Goal: Transaction & Acquisition: Purchase product/service

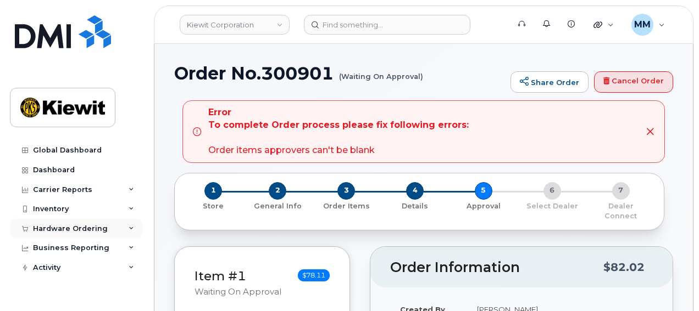
click at [93, 235] on div "Hardware Ordering" at bounding box center [76, 229] width 133 height 20
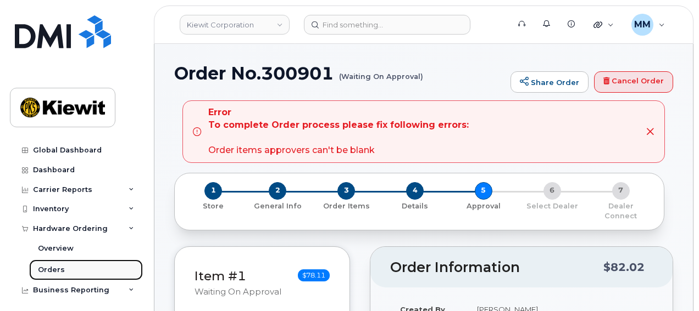
click at [68, 264] on link "Orders" at bounding box center [86, 270] width 114 height 21
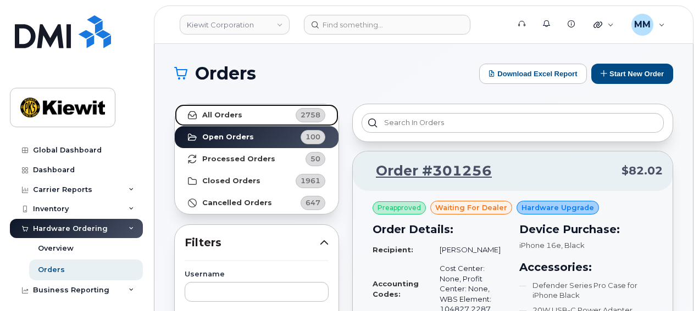
click at [224, 119] on strong "All Orders" at bounding box center [222, 115] width 40 height 9
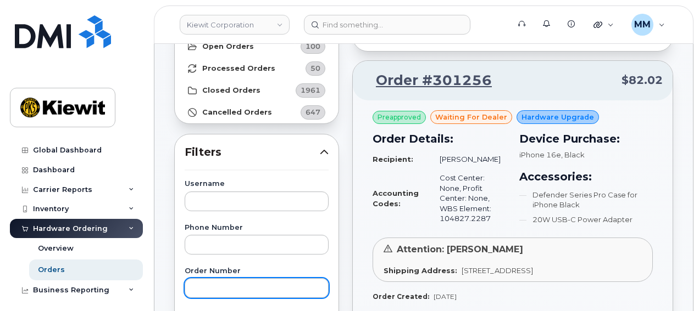
scroll to position [110, 0]
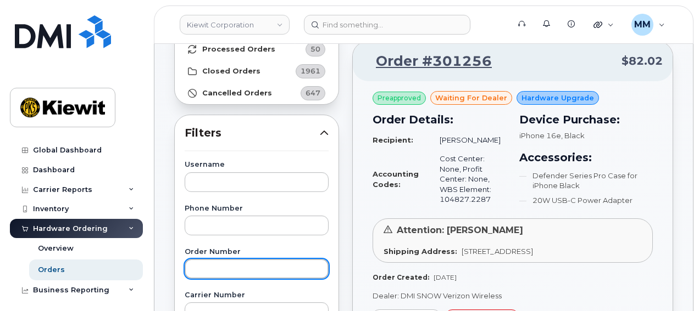
click at [232, 267] on input "text" at bounding box center [257, 269] width 144 height 20
paste input "300901"
type input "300901"
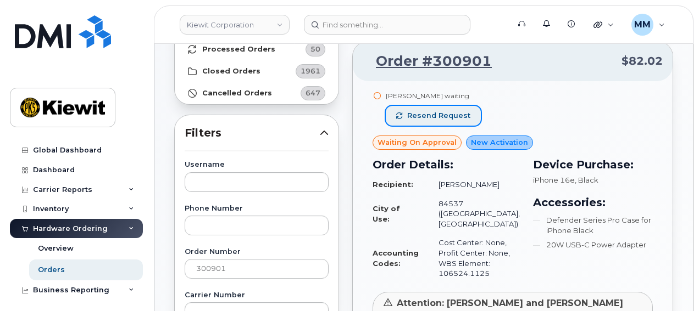
click at [422, 117] on span "Resend request" at bounding box center [438, 116] width 63 height 10
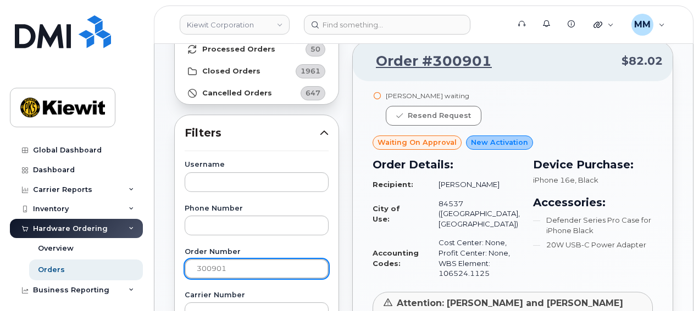
drag, startPoint x: 187, startPoint y: 267, endPoint x: 166, endPoint y: 267, distance: 20.9
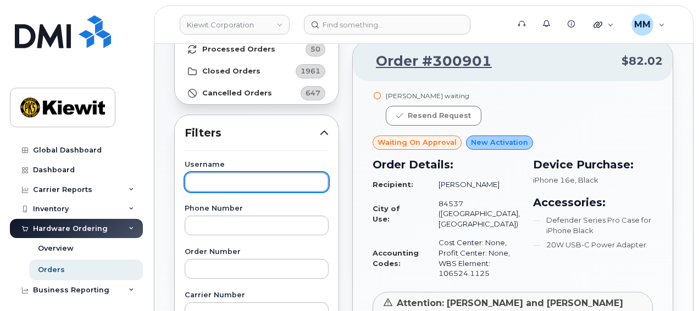
click at [217, 186] on input "text" at bounding box center [257, 182] width 144 height 20
paste input "[PERSON_NAME]"
type input "[PERSON_NAME]"
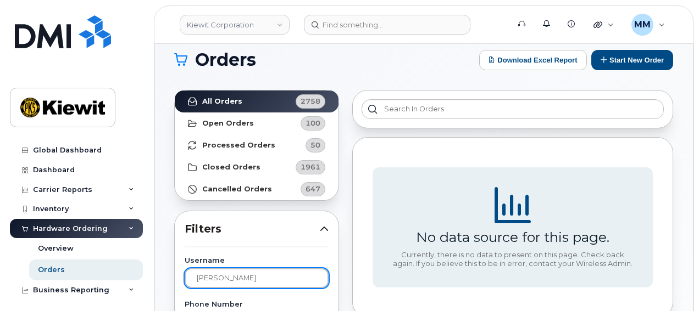
scroll to position [0, 0]
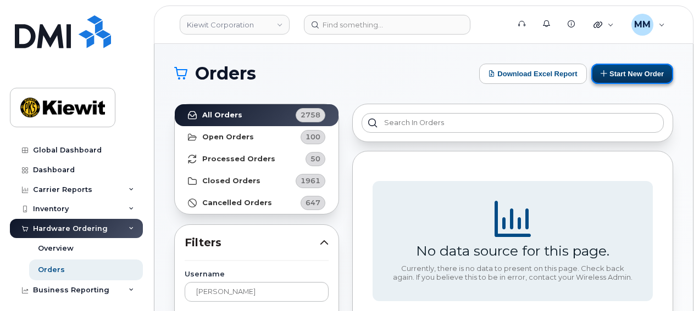
click at [636, 74] on button "Start New Order" at bounding box center [632, 74] width 82 height 20
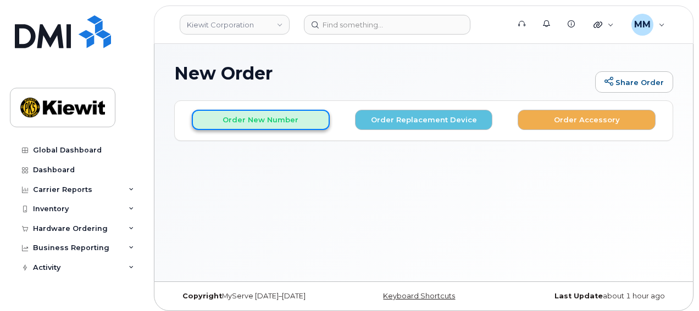
click at [298, 124] on button "Order New Number" at bounding box center [261, 120] width 138 height 20
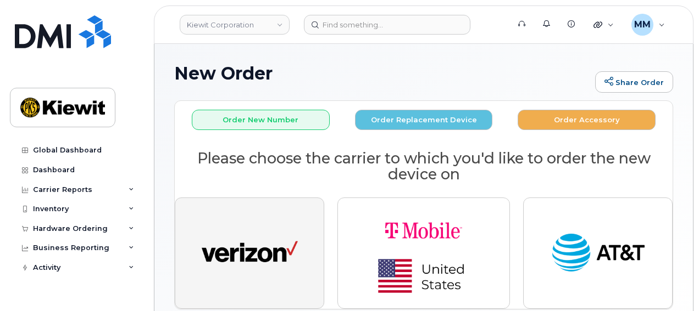
click at [297, 237] on img "button" at bounding box center [250, 253] width 96 height 49
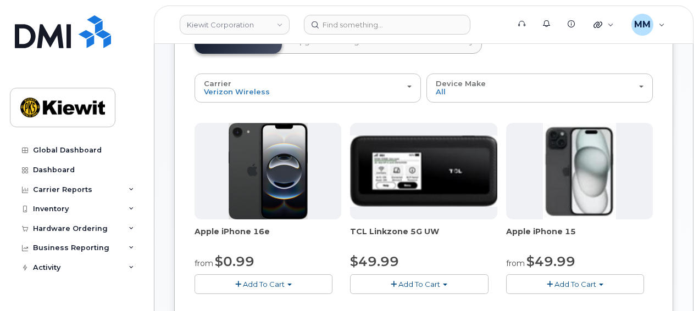
scroll to position [110, 0]
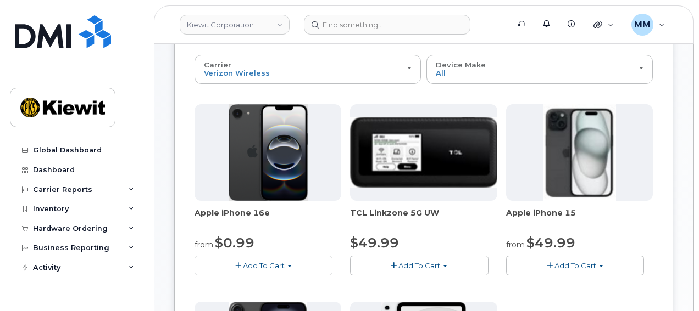
click at [286, 261] on button "Add To Cart" at bounding box center [263, 265] width 138 height 19
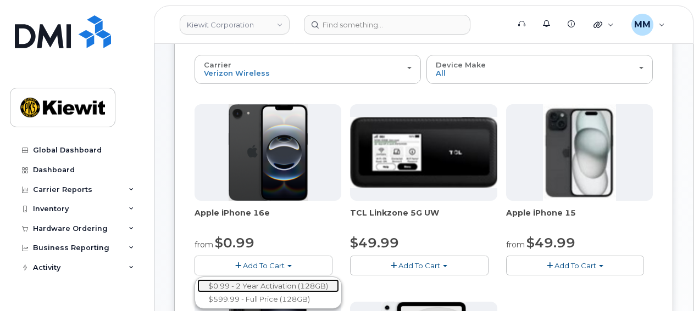
click at [295, 282] on link "$0.99 - 2 Year Activation (128GB)" at bounding box center [268, 287] width 142 height 14
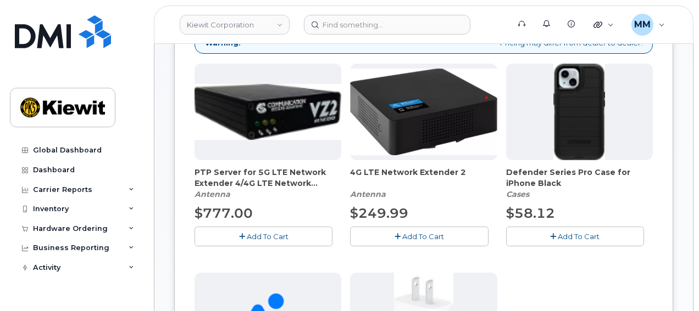
scroll to position [220, 0]
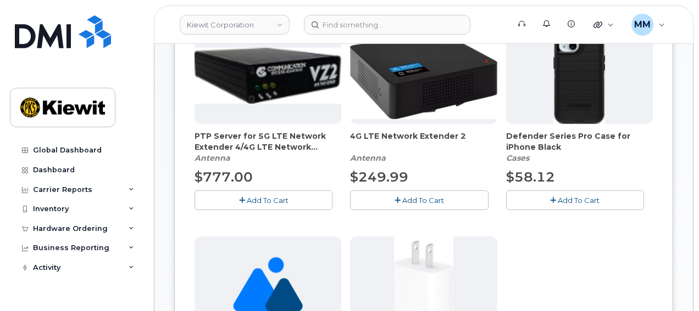
click at [584, 196] on span "Add To Cart" at bounding box center [578, 200] width 42 height 9
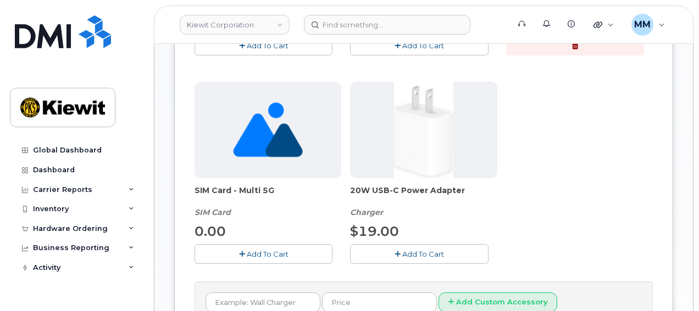
scroll to position [384, 0]
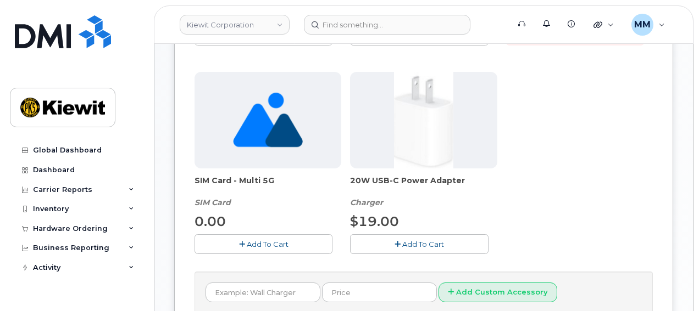
click at [423, 244] on span "Add To Cart" at bounding box center [423, 244] width 42 height 9
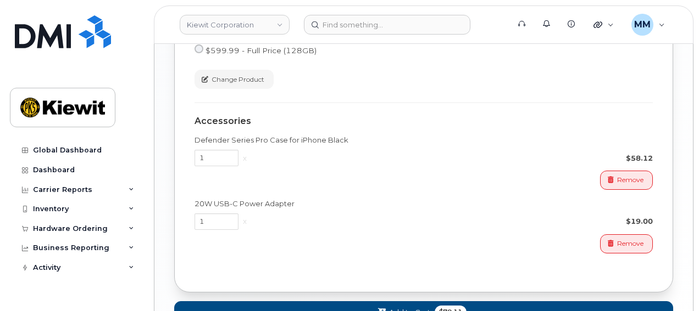
scroll to position [879, 0]
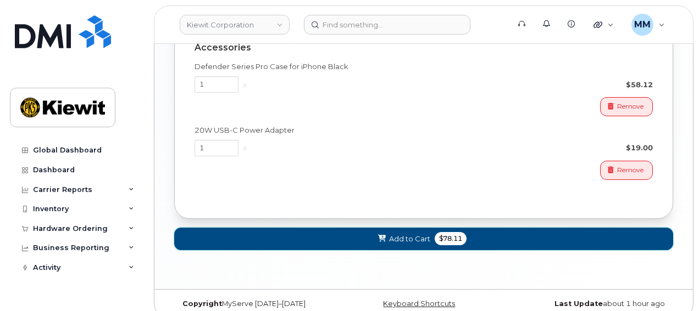
click at [417, 234] on span "Add to Cart" at bounding box center [409, 239] width 41 height 10
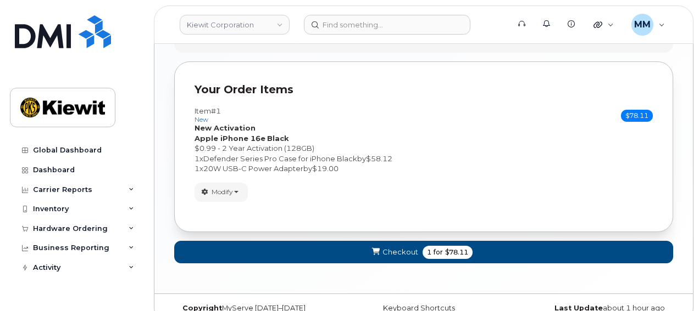
scroll to position [668, 0]
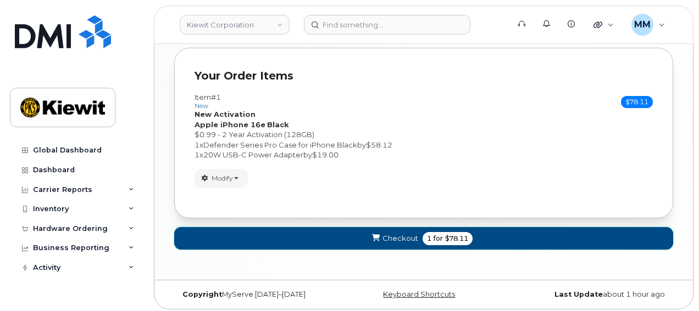
click at [403, 233] on span "Checkout" at bounding box center [400, 238] width 36 height 10
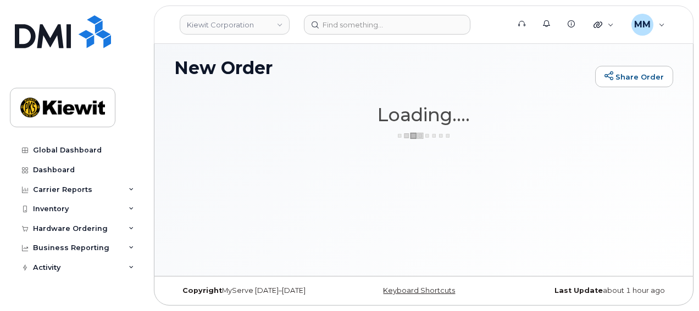
scroll to position [5, 0]
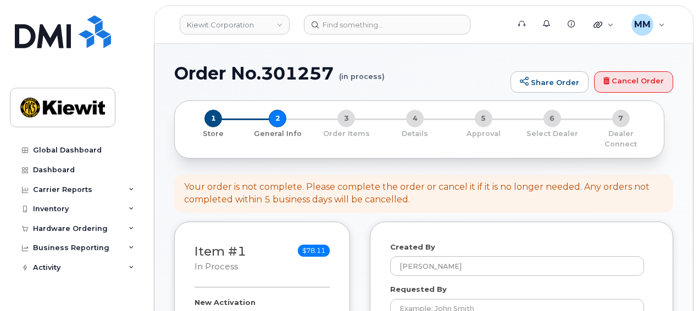
select select
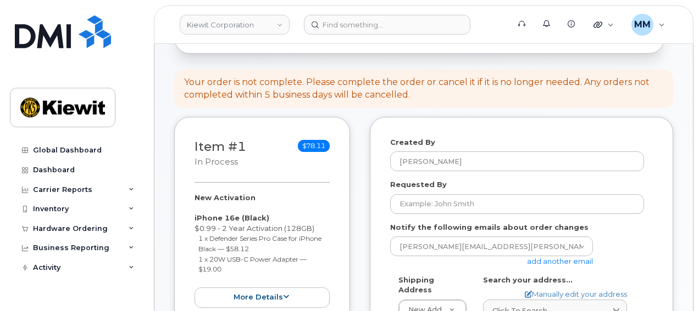
scroll to position [110, 0]
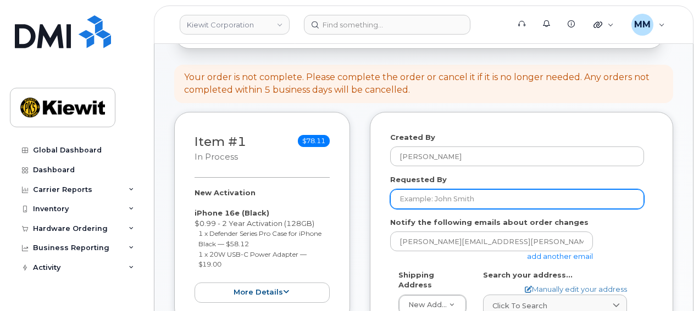
click at [435, 192] on input "Requested By" at bounding box center [517, 199] width 254 height 20
paste input "[PERSON_NAME]"
type input "[PERSON_NAME]"
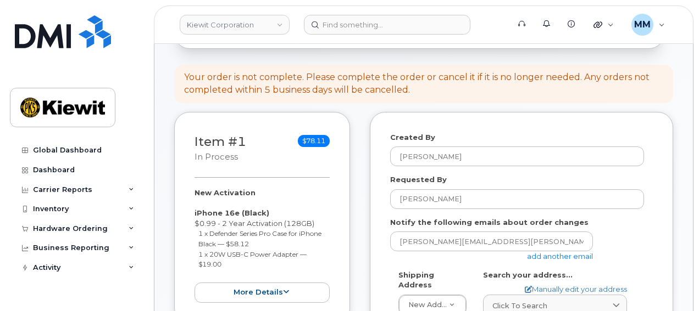
click at [537, 252] on link "add another email" at bounding box center [560, 256] width 66 height 9
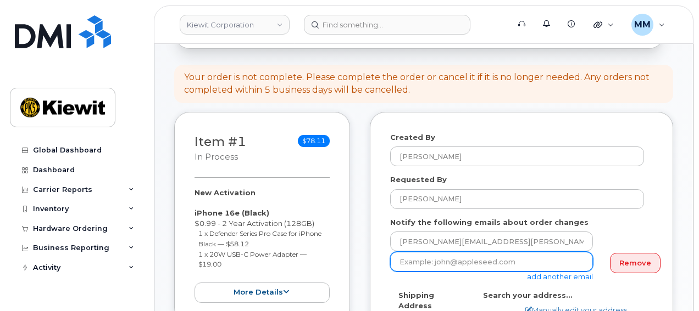
click at [426, 257] on input "email" at bounding box center [491, 262] width 203 height 20
paste input "[PERSON_NAME].Blagdon"
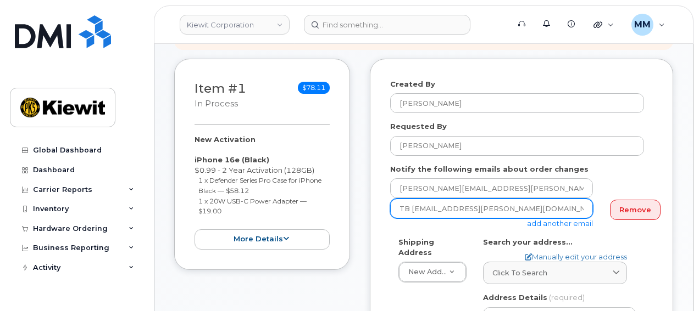
scroll to position [165, 0]
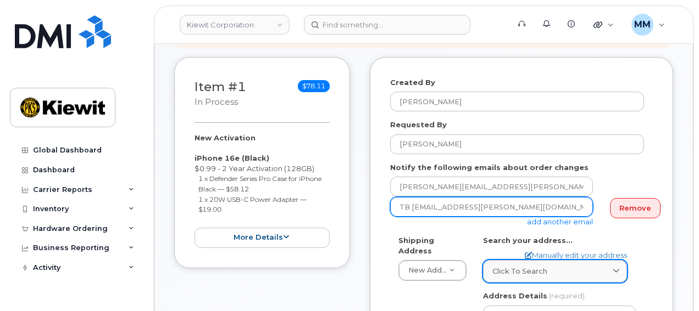
type input "TB [EMAIL_ADDRESS][PERSON_NAME][DOMAIN_NAME]"
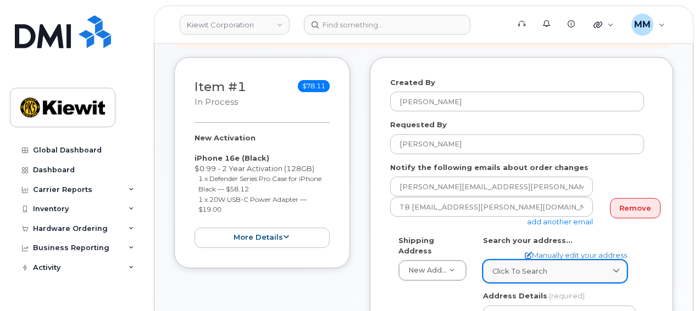
click at [502, 266] on span "Click to search" at bounding box center [519, 271] width 55 height 10
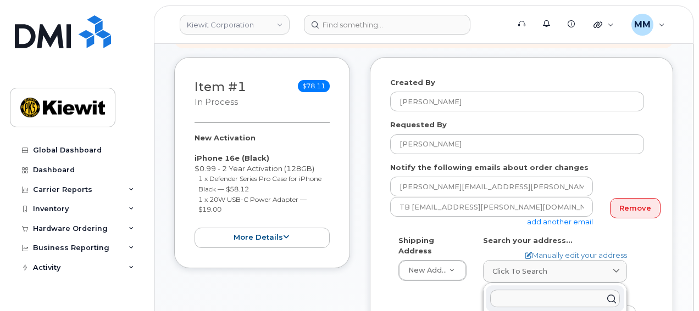
click at [505, 290] on input "text" at bounding box center [555, 299] width 130 height 18
paste input "3831 Technology Forest Blvd, The Woodlands, TX 77381"
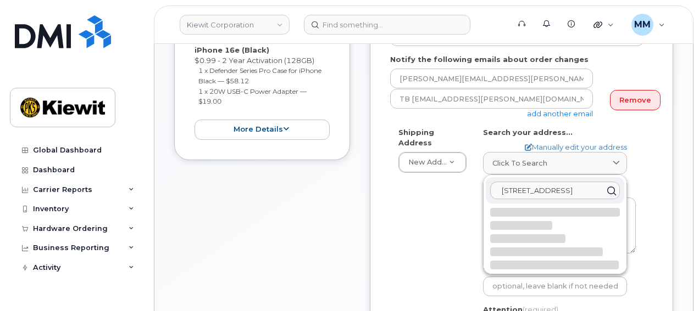
scroll to position [275, 0]
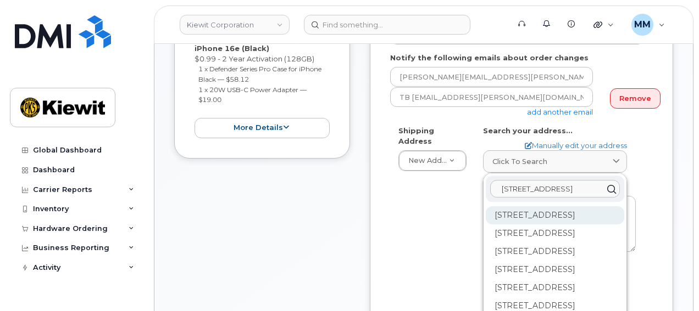
type input "3831 Technology Forest Blvd, The Woodlands, TX 77381"
click at [525, 217] on div "3831 Technology Forest Blvd Spring TX 77381" at bounding box center [554, 215] width 138 height 18
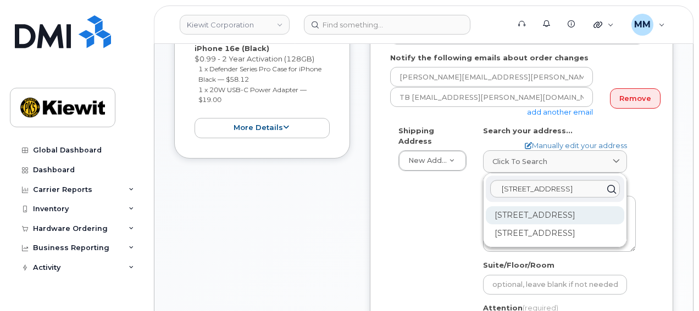
click at [531, 219] on div "3831 Technology Forest Blvd Ste 200 Spring TX 77381-2028" at bounding box center [554, 215] width 138 height 18
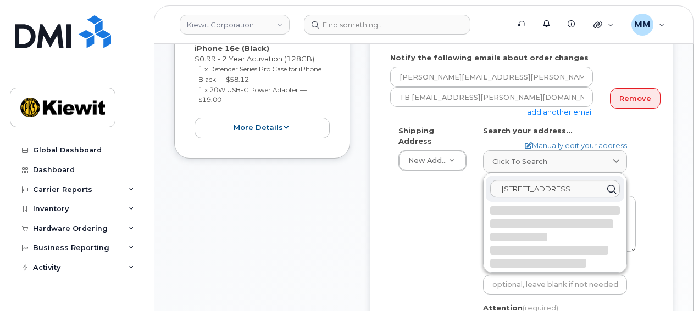
select select
type textarea "3831 Technology Forest Blvd Ste 200 SPRING TX 77381-2028 UNITED STATES"
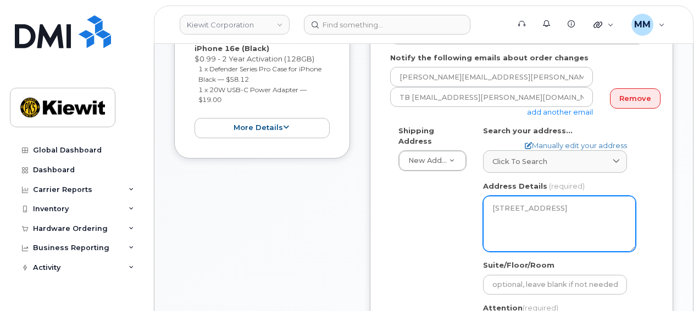
drag, startPoint x: 492, startPoint y: 198, endPoint x: 569, endPoint y: 220, distance: 80.0
click at [569, 220] on textarea "3831 Technology Forest Blvd Ste 200 SPRING TX 77381-2028 UNITED STATES" at bounding box center [559, 224] width 153 height 56
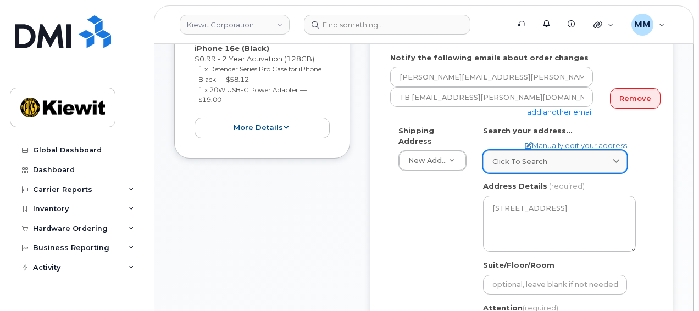
click at [615, 158] on icon at bounding box center [615, 161] width 7 height 7
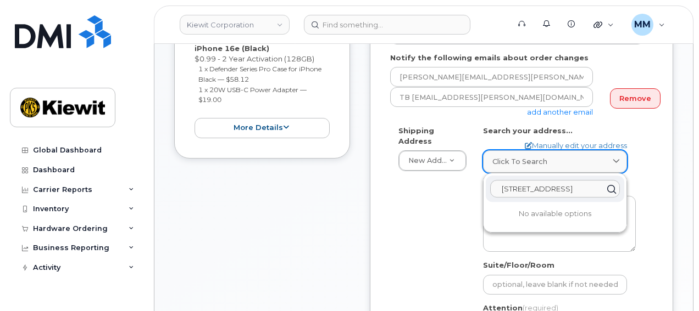
scroll to position [0, 92]
click at [578, 180] on input "3831 Technology Forest Blvd, The Woodlands, TX 77381" at bounding box center [555, 189] width 130 height 18
drag, startPoint x: 603, startPoint y: 176, endPoint x: 459, endPoint y: 182, distance: 144.0
click at [459, 182] on div "Shipping Address New Address New Address TX Spring Search your address... Manua…" at bounding box center [517, 257] width 254 height 263
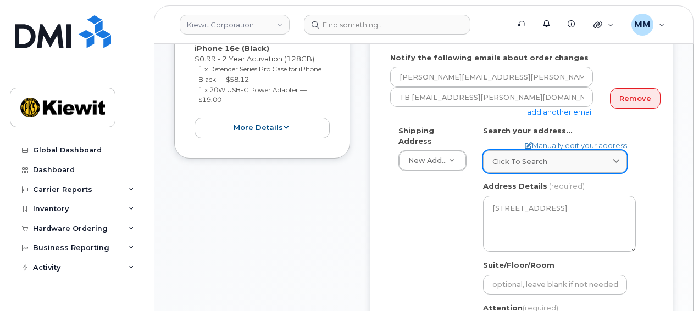
click at [563, 157] on div "Click to search" at bounding box center [554, 162] width 125 height 10
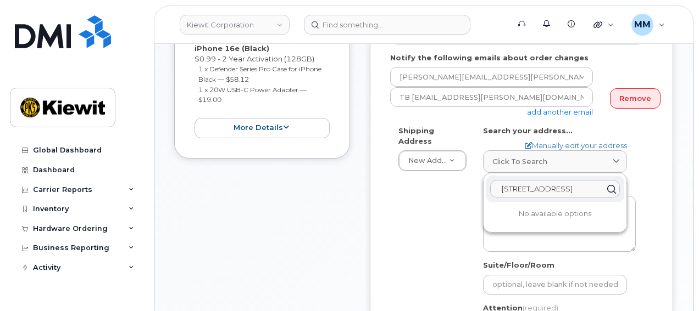
click at [526, 180] on input "3831 Technology Forest Blvd, The Woodlands, TX 77381" at bounding box center [555, 189] width 130 height 18
click at [422, 236] on div "Shipping Address New Address New Address TX Spring Search your address... Manua…" at bounding box center [517, 257] width 254 height 263
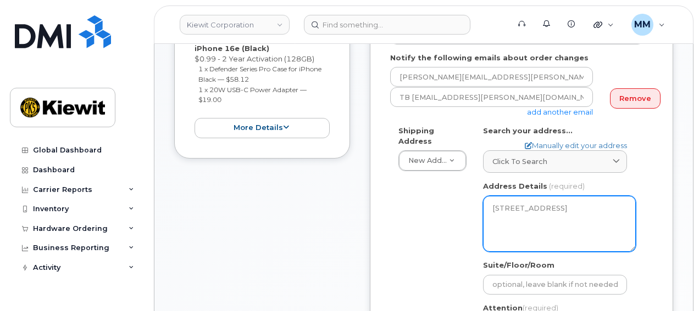
drag, startPoint x: 569, startPoint y: 217, endPoint x: 487, endPoint y: 199, distance: 83.7
click at [487, 199] on textarea "3831 Technology Forest Blvd Ste 200 SPRING TX 77381-2028 UNITED STATES" at bounding box center [559, 224] width 153 height 56
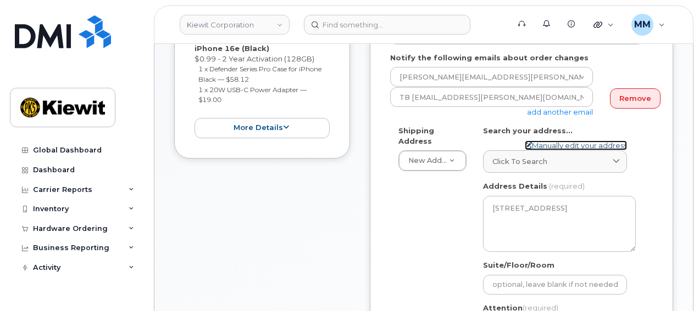
click at [569, 141] on link "Manually edit your address" at bounding box center [575, 146] width 102 height 10
select select
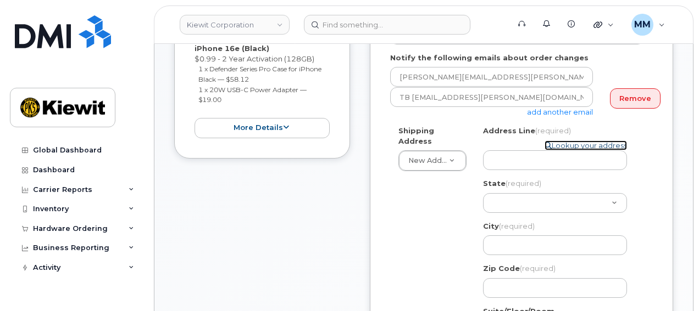
click at [569, 141] on link "Lookup your address" at bounding box center [585, 146] width 82 height 10
select select
type textarea "3831 Technology Forest Blvd Ste 200 SPRING TX 77381-2028 UNITED STATES"
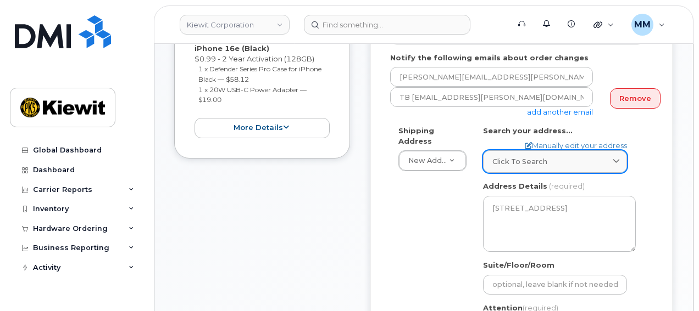
click at [562, 158] on link "Click to search" at bounding box center [555, 161] width 144 height 23
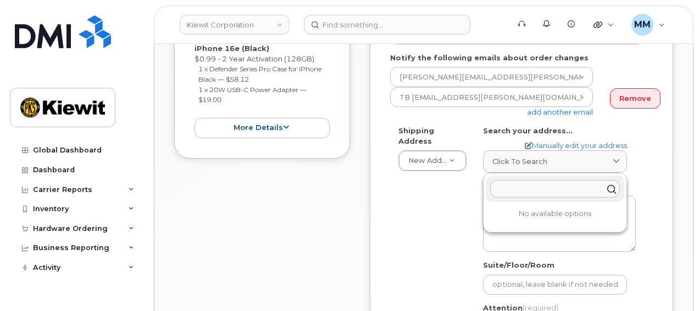
paste input "3831 Technology Forest Blvd, The Woodlands, TX 77381"
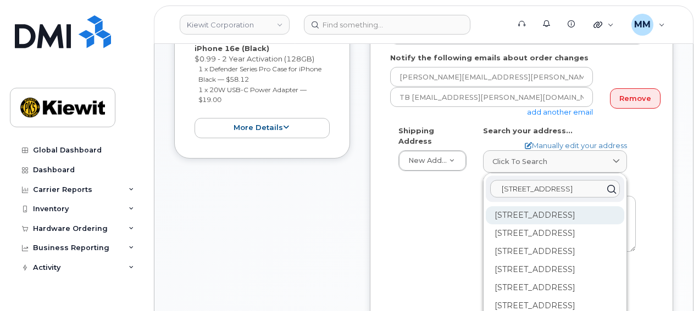
type input "3831 Technology Forest Blvd, The Woodlands, TX 77381"
click at [542, 206] on div "3831 Technology Forest Blvd Spring TX 77381" at bounding box center [554, 215] width 138 height 18
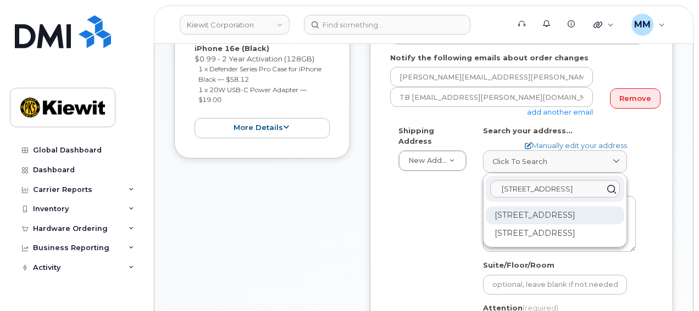
click at [535, 214] on div "3831 Technology Forest Blvd Ste 200 Spring TX 77381-2028" at bounding box center [554, 215] width 138 height 18
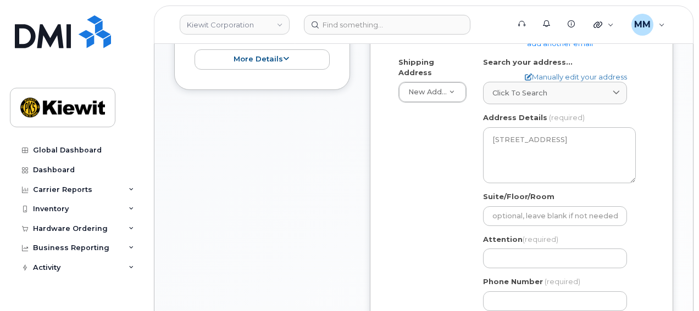
scroll to position [384, 0]
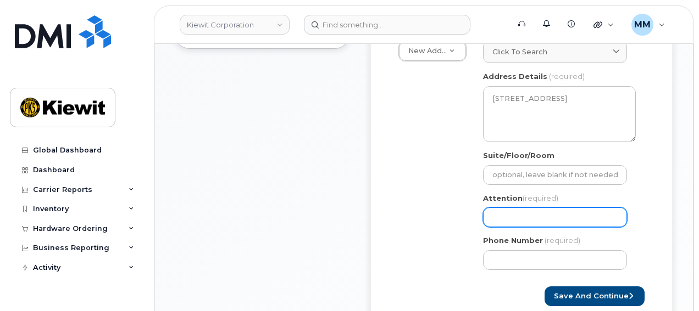
click at [507, 208] on input "Attention (required)" at bounding box center [555, 218] width 144 height 20
paste input "[PERSON_NAME]"
type input "[PERSON_NAME]"
select select
type input "Gregory Cavalier a"
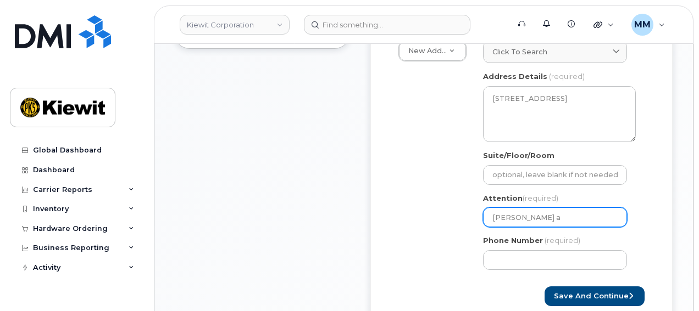
select select
type input "Gregory Cavalier an"
select select
type input "Gregory Cavalier and"
click at [589, 208] on input "Gregory Cavalier and" at bounding box center [555, 218] width 144 height 20
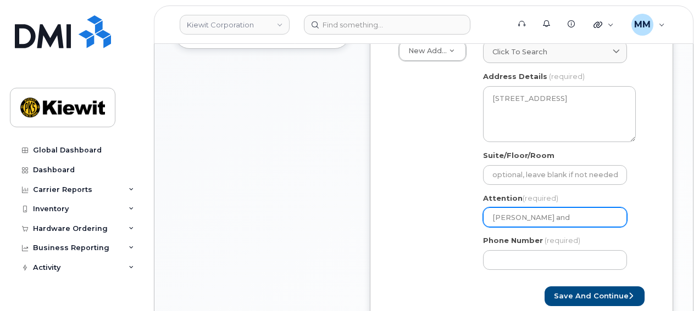
paste input "Elbert Rojas"
select select
type input "[PERSON_NAME] and [PERSON_NAME]"
click at [531, 260] on div "TX Spring Search your address... Manually edit your address Click to search 383…" at bounding box center [558, 147] width 169 height 263
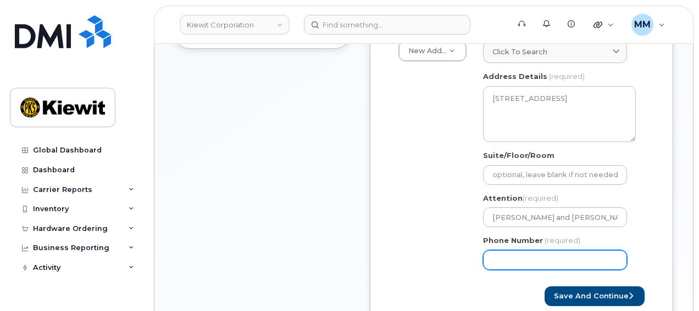
click at [528, 250] on input "Phone Number" at bounding box center [555, 260] width 144 height 20
type input "877772770"
select select
type input "8777727707"
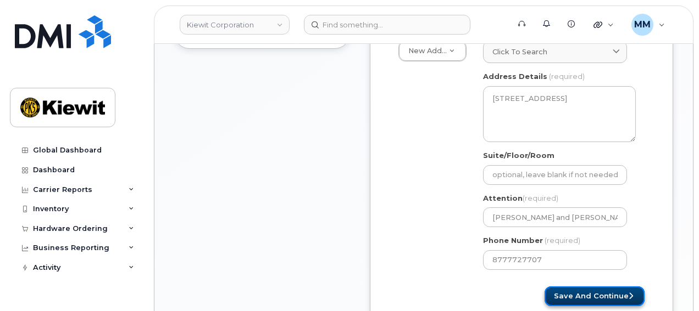
click at [551, 287] on button "Save and Continue" at bounding box center [594, 297] width 100 height 20
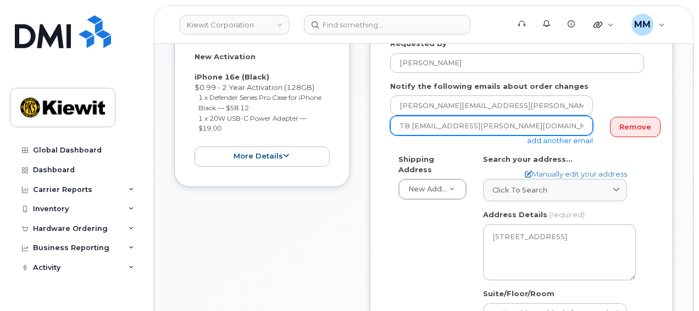
scroll to position [242, 0]
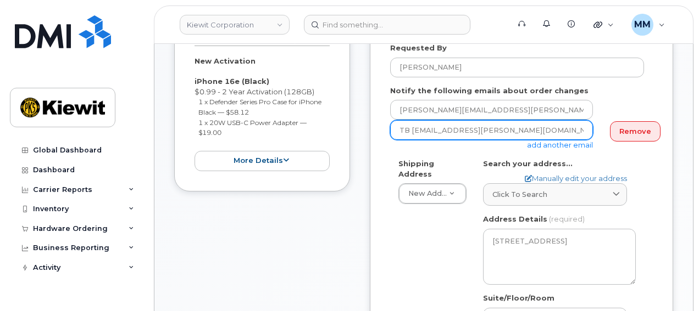
click at [407, 120] on input "TB Taylor.Blagdon@kiewit.com" at bounding box center [491, 130] width 203 height 20
click at [411, 120] on input "TB Taylor.Blagdon@kiewit.com" at bounding box center [491, 130] width 203 height 20
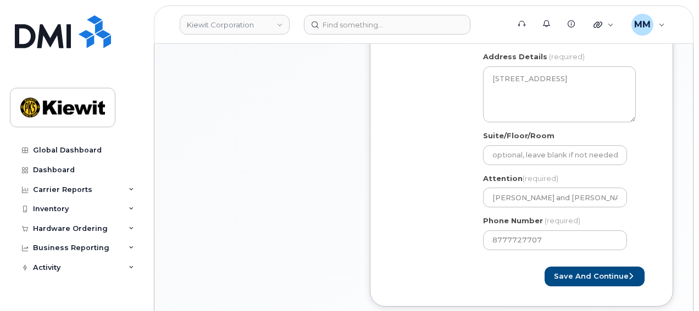
scroll to position [406, 0]
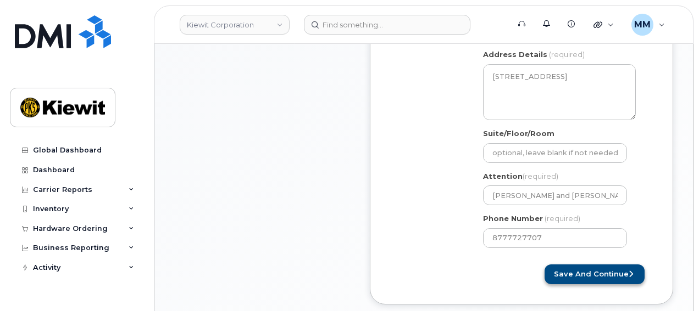
type input "Taylor.Blagdon@kiewit.com"
click at [561, 265] on button "Save and Continue" at bounding box center [594, 275] width 100 height 20
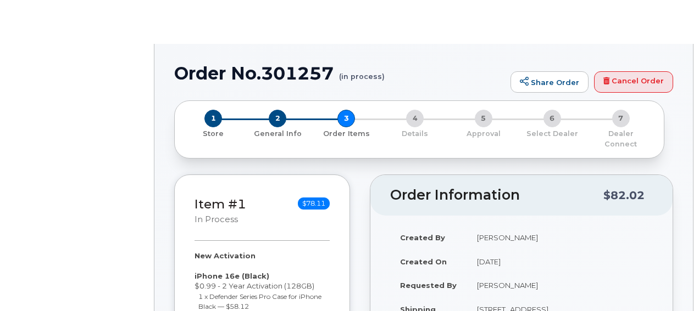
radio input "true"
select select
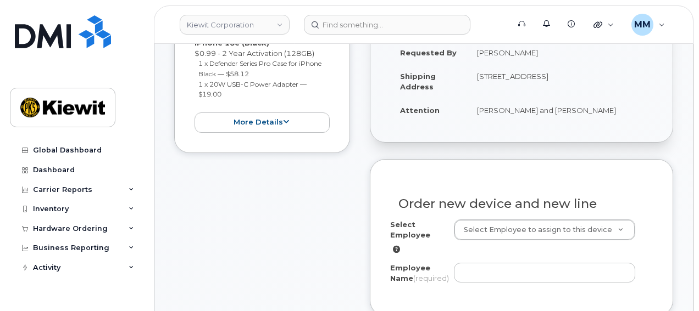
scroll to position [330, 0]
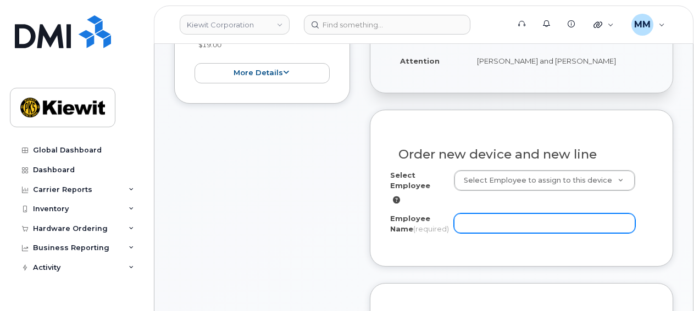
click at [482, 216] on input "Employee Name (required)" at bounding box center [545, 224] width 182 height 20
paste input "[PERSON_NAME]"
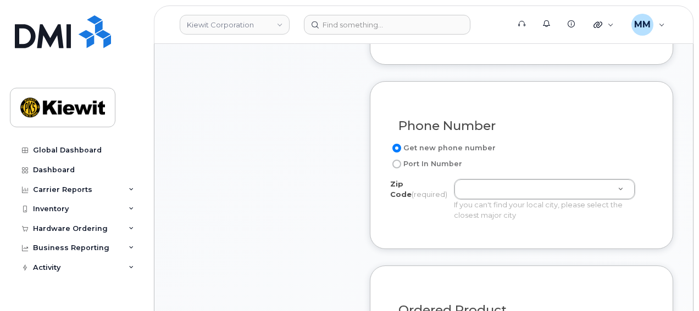
scroll to position [549, 0]
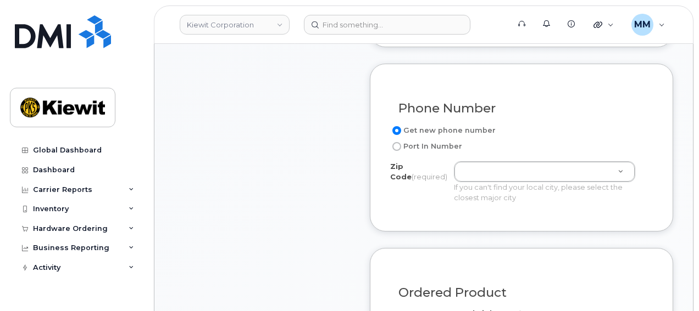
type input "[PERSON_NAME]"
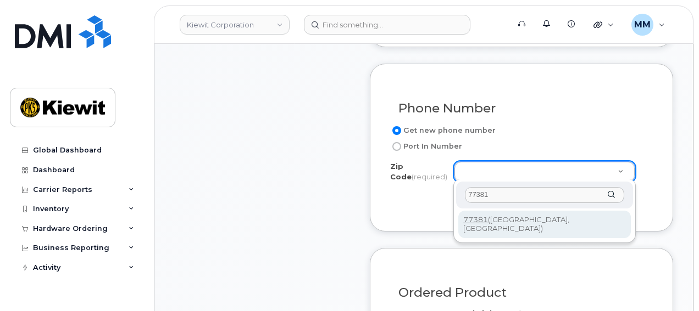
type input "77381"
type input "77381 (Spring, TX)"
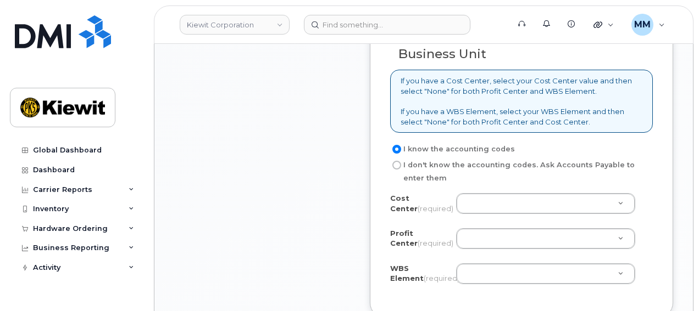
scroll to position [934, 0]
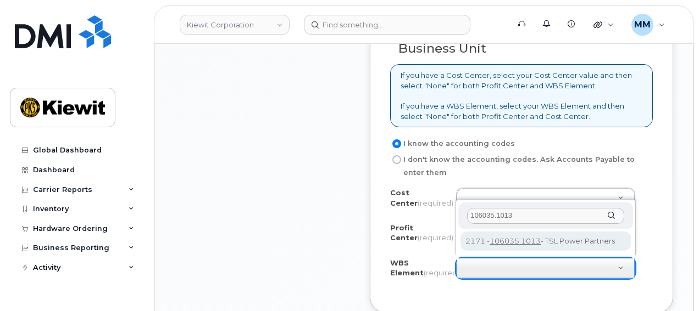
type input "106035.1013"
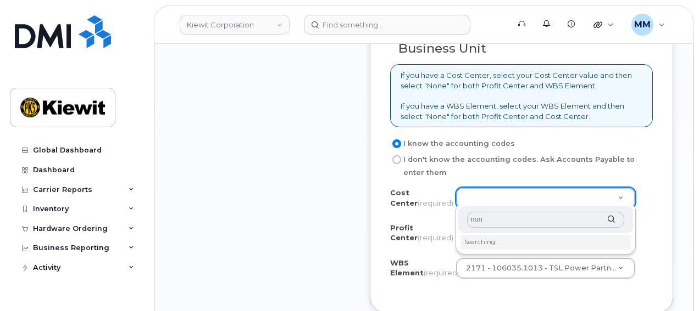
type input "none"
type input "None"
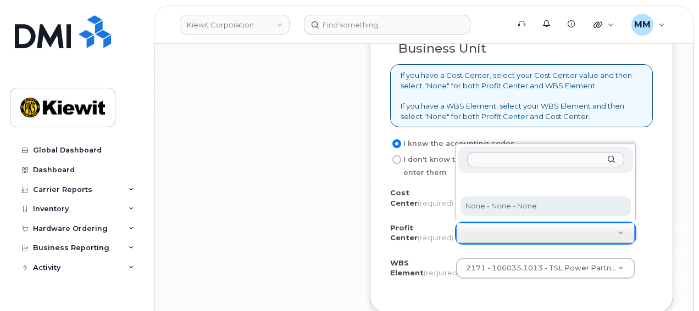
select select "None"
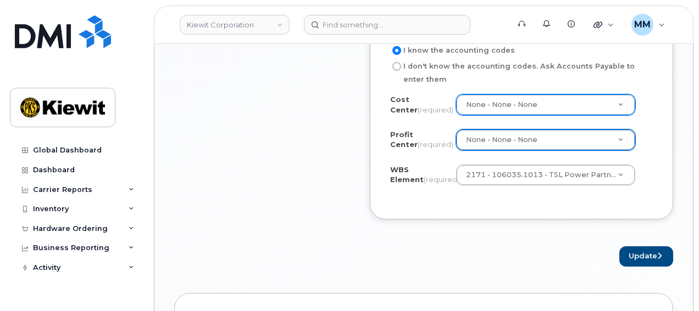
scroll to position [1043, 0]
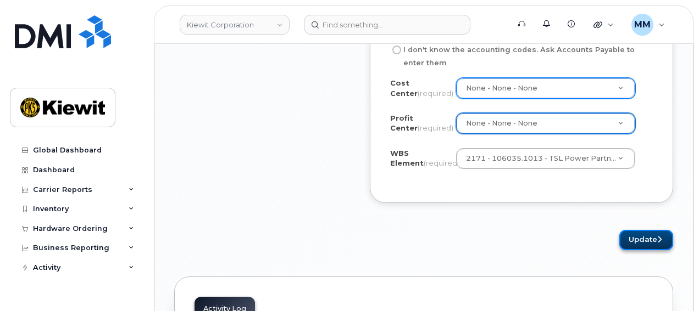
click at [646, 241] on button "Update" at bounding box center [646, 240] width 54 height 20
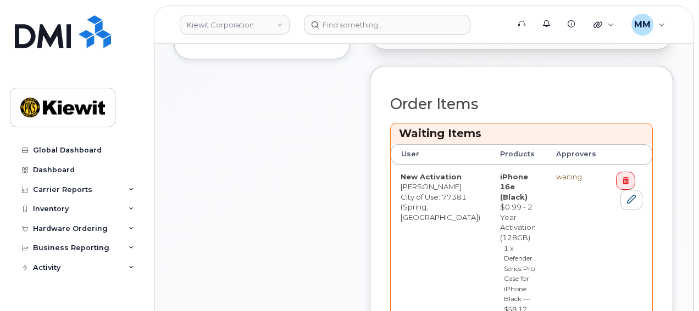
scroll to position [494, 0]
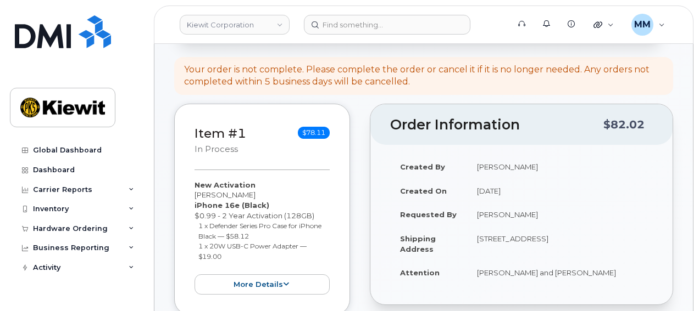
scroll to position [0, 0]
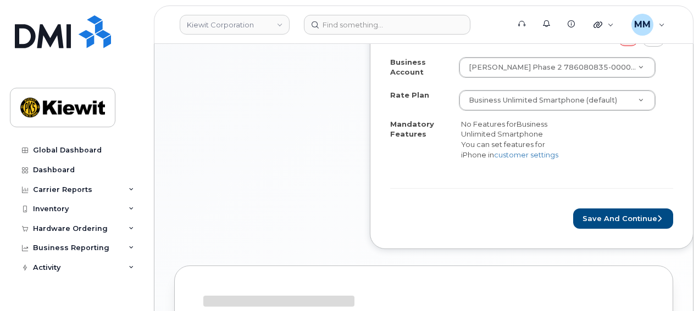
scroll to position [439, 0]
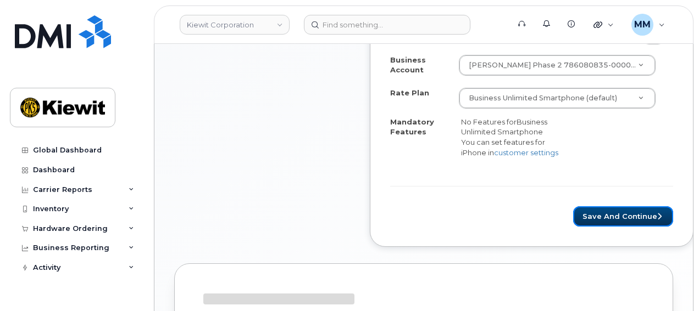
drag, startPoint x: 574, startPoint y: 204, endPoint x: 495, endPoint y: 247, distance: 90.4
click at [574, 206] on button "Save and Continue" at bounding box center [623, 216] width 100 height 20
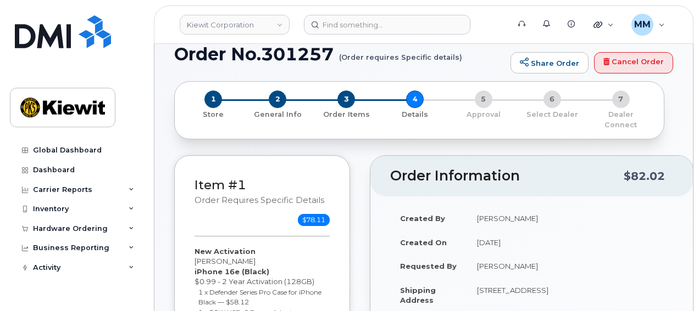
scroll to position [0, 0]
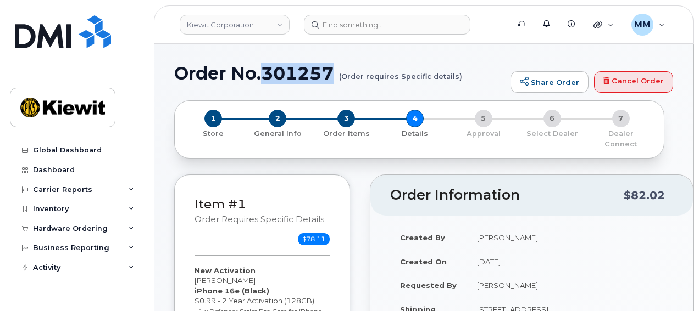
drag, startPoint x: 333, startPoint y: 73, endPoint x: 265, endPoint y: 69, distance: 68.2
click at [265, 69] on h1 "Order No.301257 (Order requires Specific details)" at bounding box center [339, 73] width 331 height 19
copy h1 "301257"
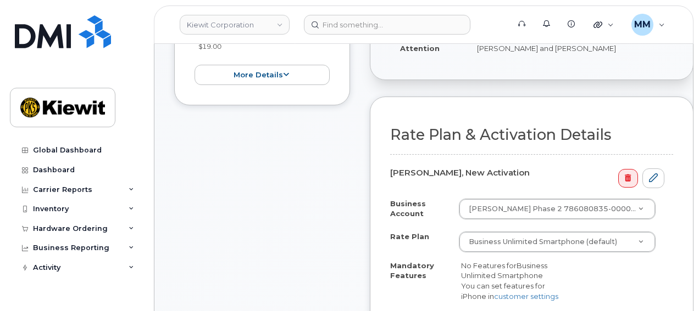
scroll to position [330, 0]
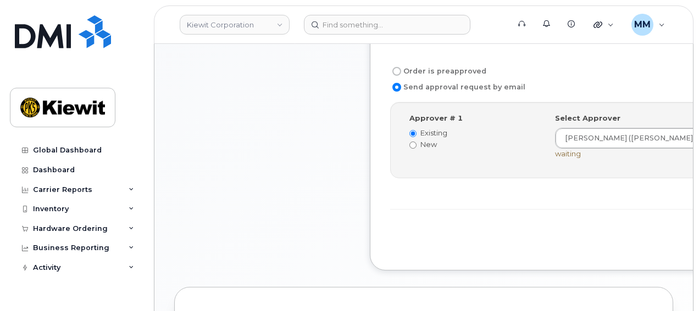
scroll to position [384, 0]
drag, startPoint x: 589, startPoint y: 225, endPoint x: 393, endPoint y: 245, distance: 196.6
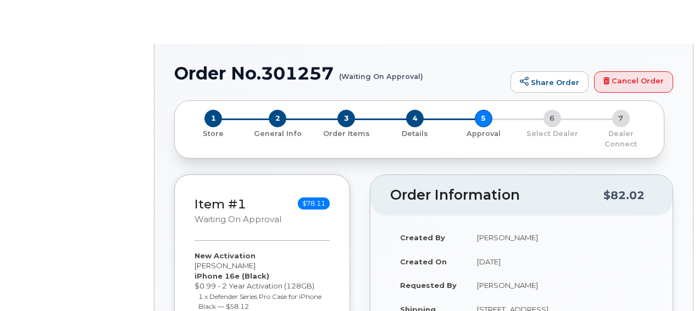
radio input "true"
